Goal: Navigation & Orientation: Find specific page/section

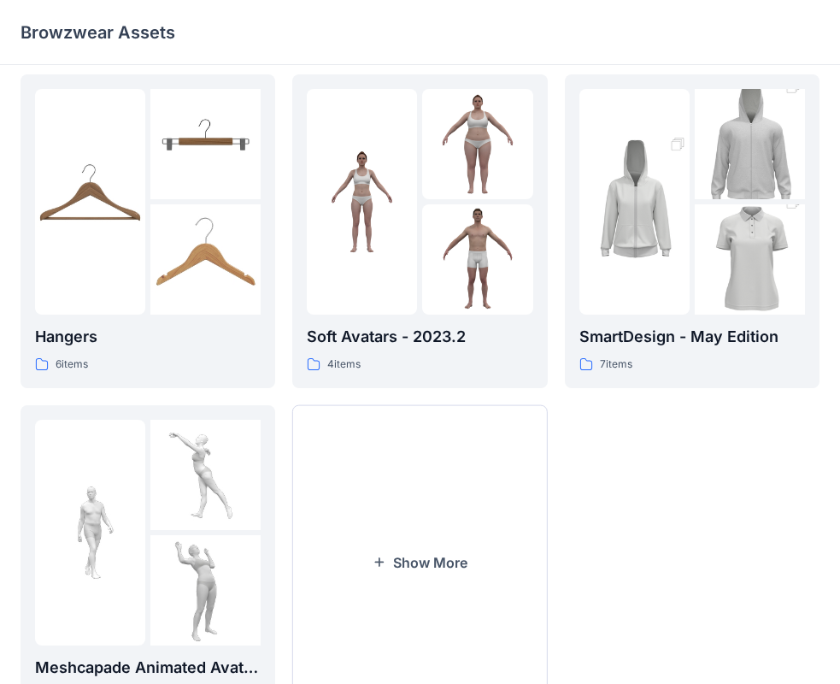
scroll to position [425, 0]
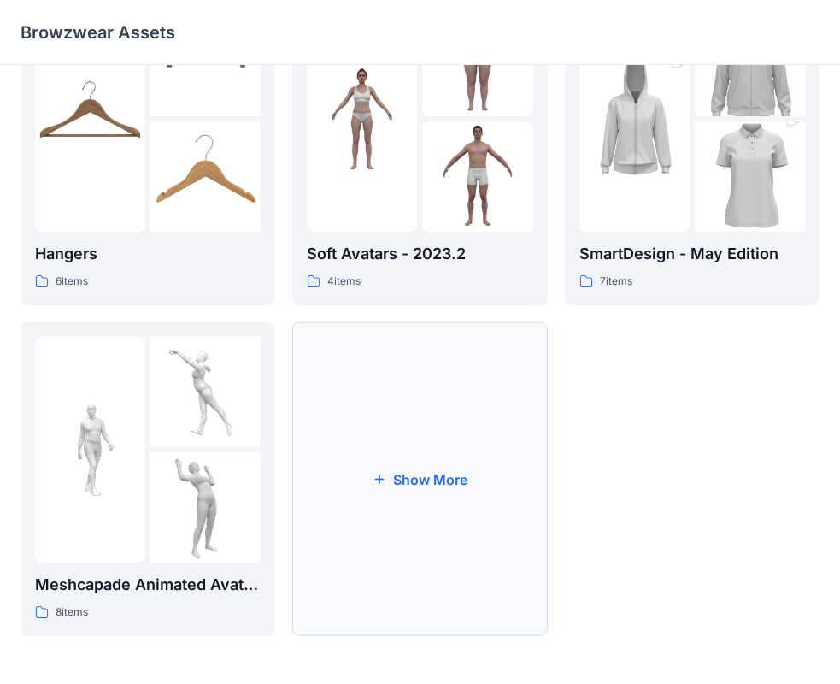
click at [407, 470] on button "Show More" at bounding box center [419, 479] width 255 height 314
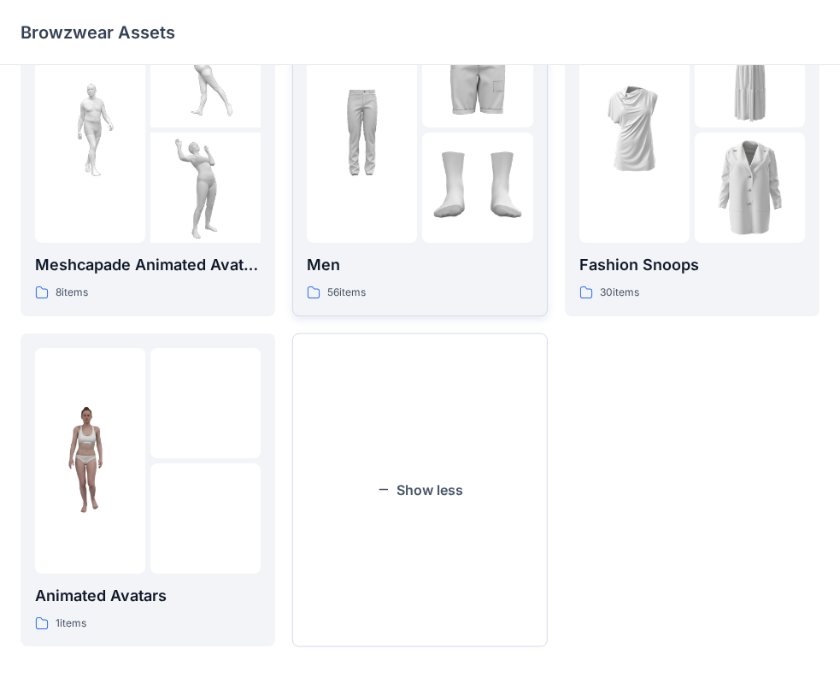
scroll to position [755, 0]
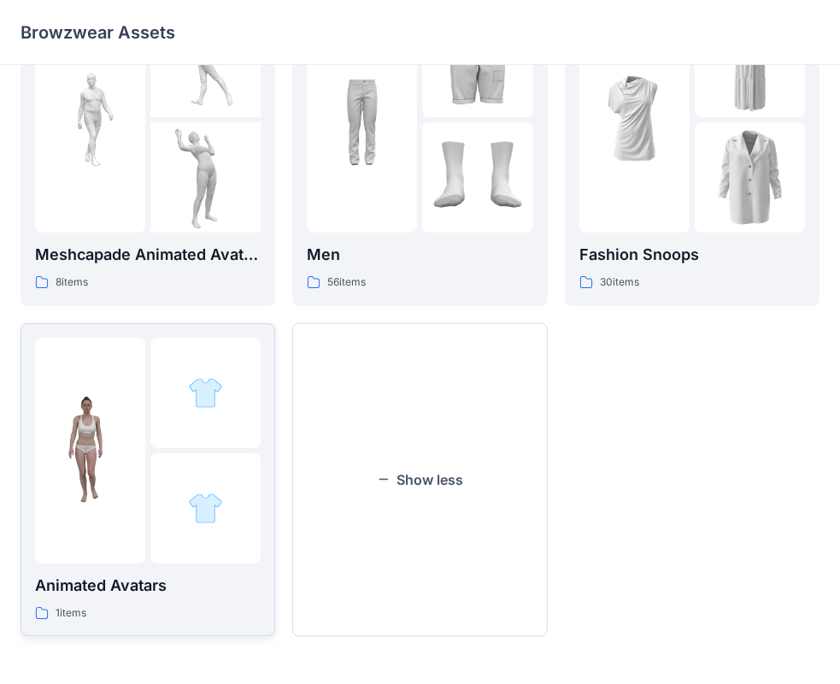
click at [100, 399] on img at bounding box center [90, 450] width 110 height 110
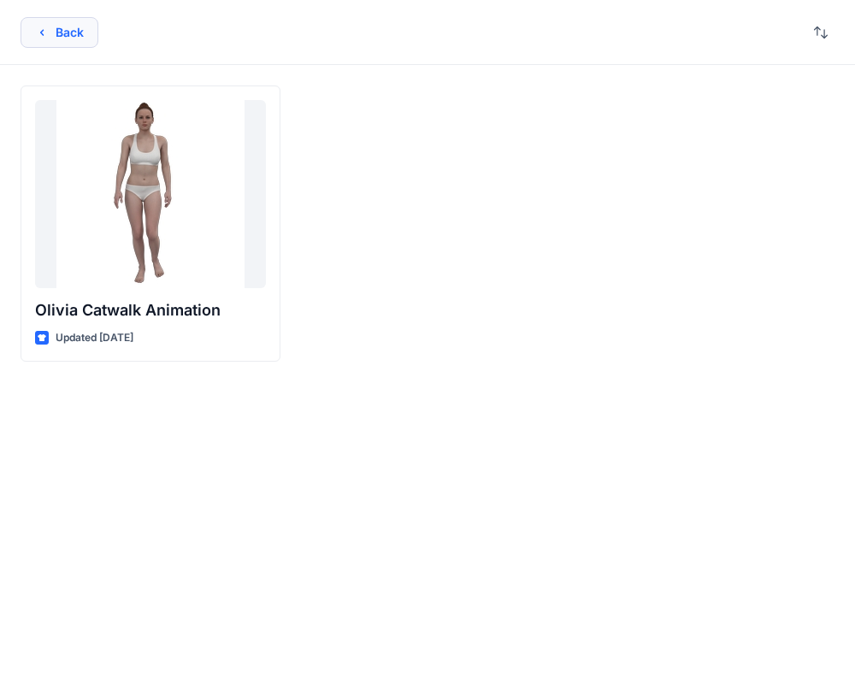
click at [60, 38] on button "Back" at bounding box center [60, 32] width 78 height 31
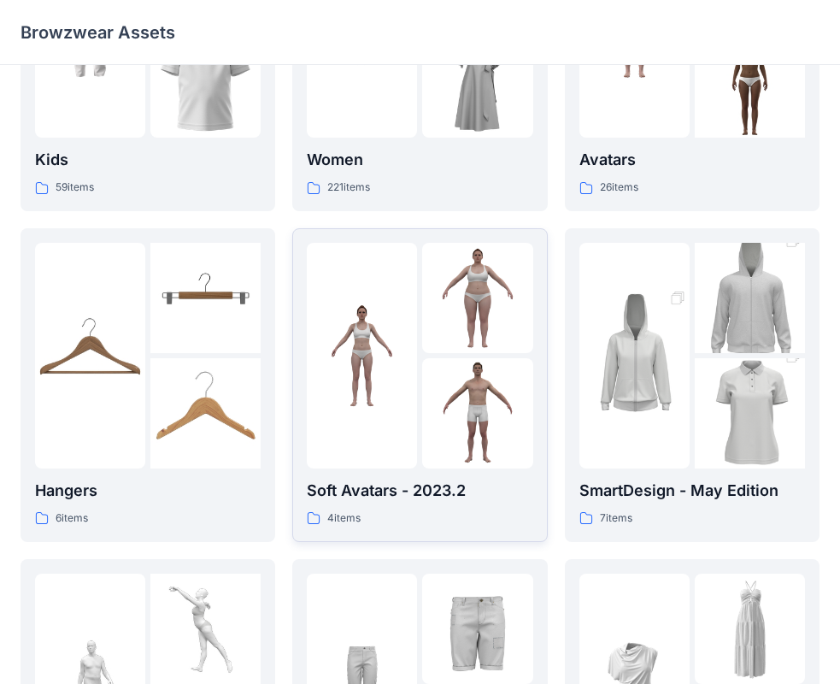
scroll to position [71, 0]
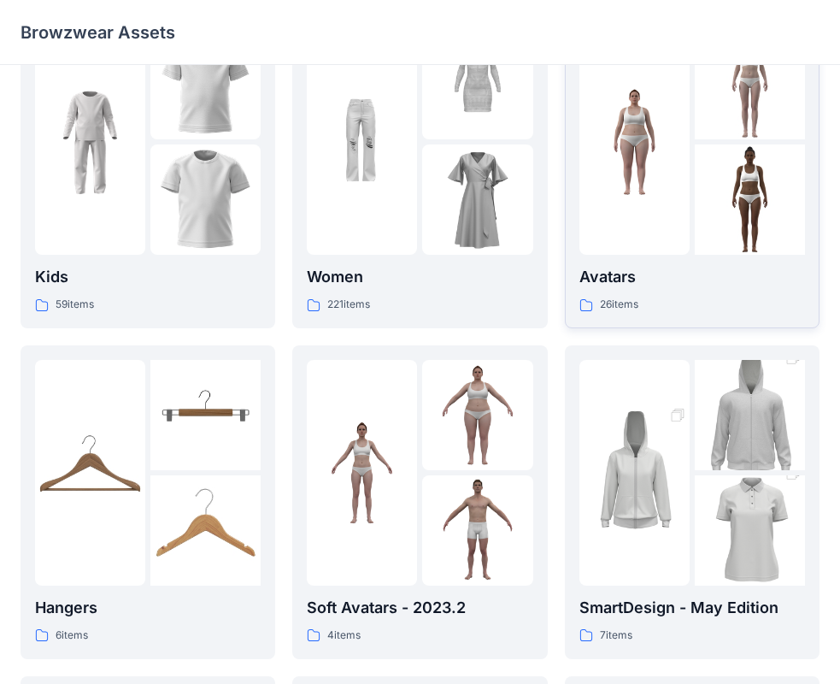
click at [659, 256] on div "Avatars 26 items" at bounding box center [692, 171] width 226 height 285
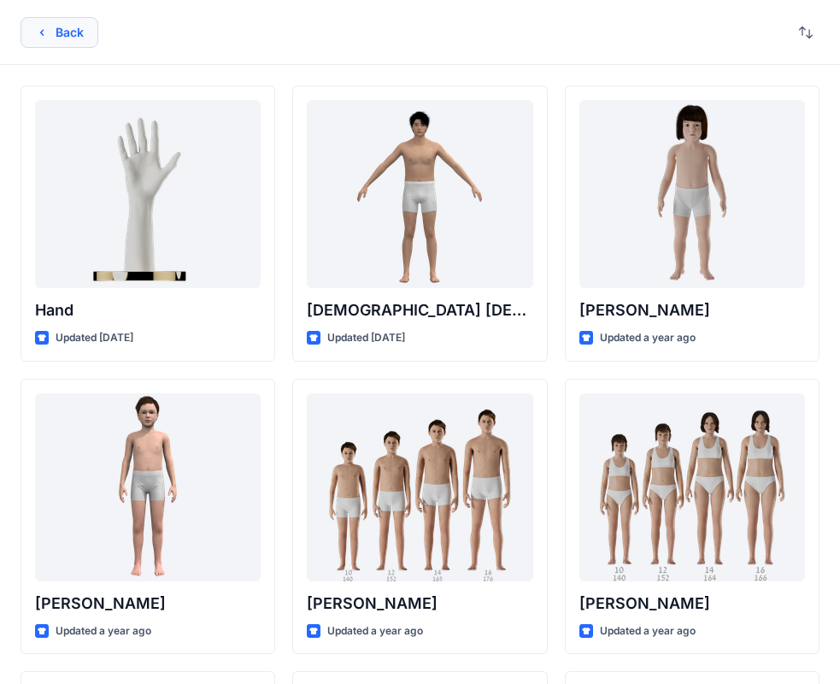
click at [44, 24] on button "Back" at bounding box center [60, 32] width 78 height 31
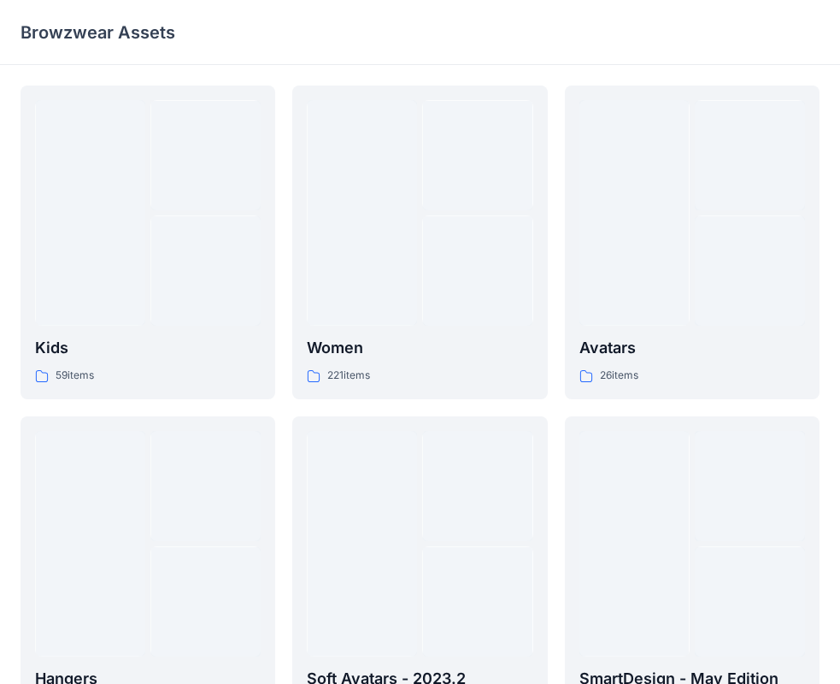
scroll to position [71, 0]
